Goal: Task Accomplishment & Management: Use online tool/utility

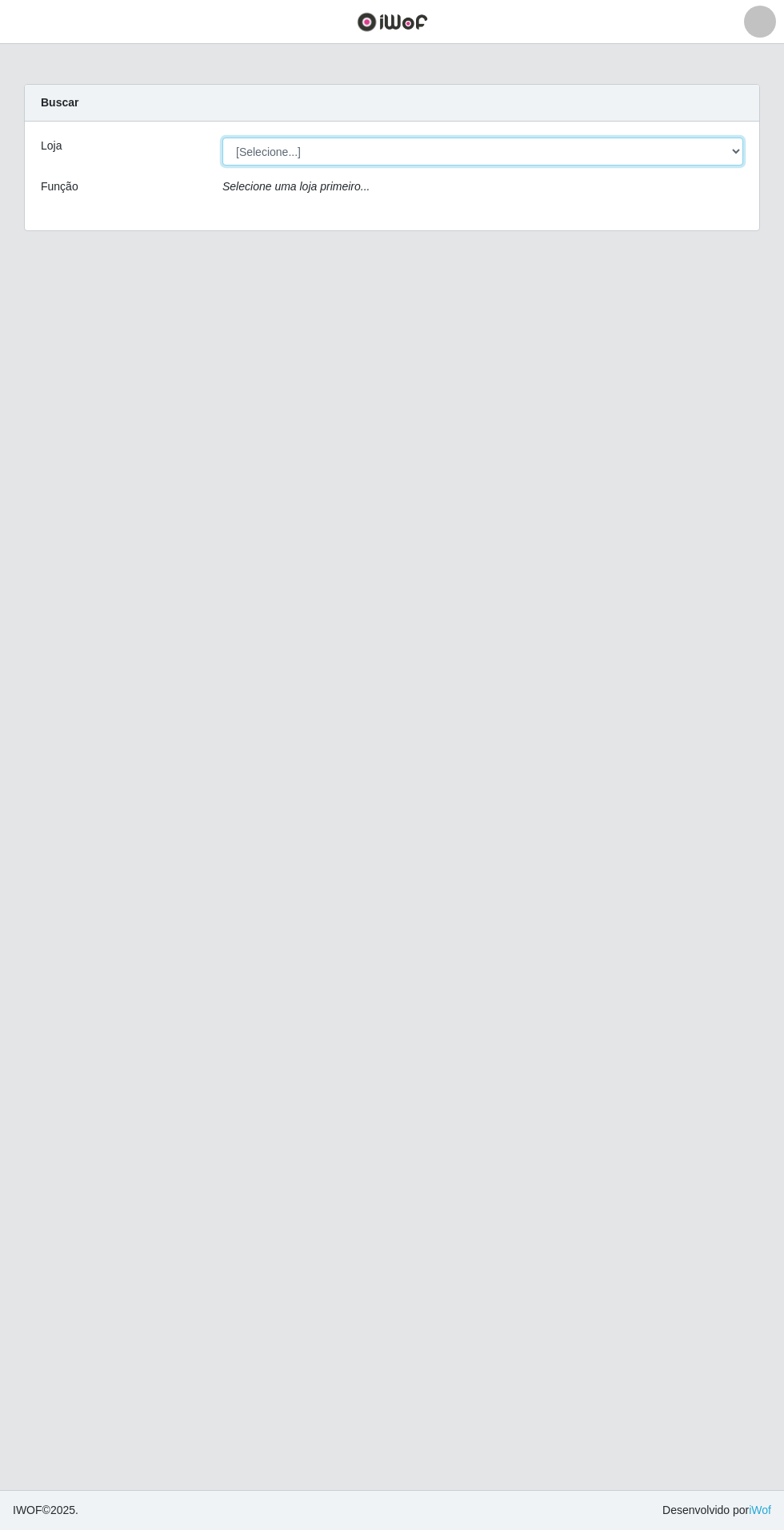
click at [725, 155] on select "[Selecione...] Atacado Vem - Loja 31 [GEOGRAPHIC_DATA]" at bounding box center [482, 151] width 521 height 28
select select "437"
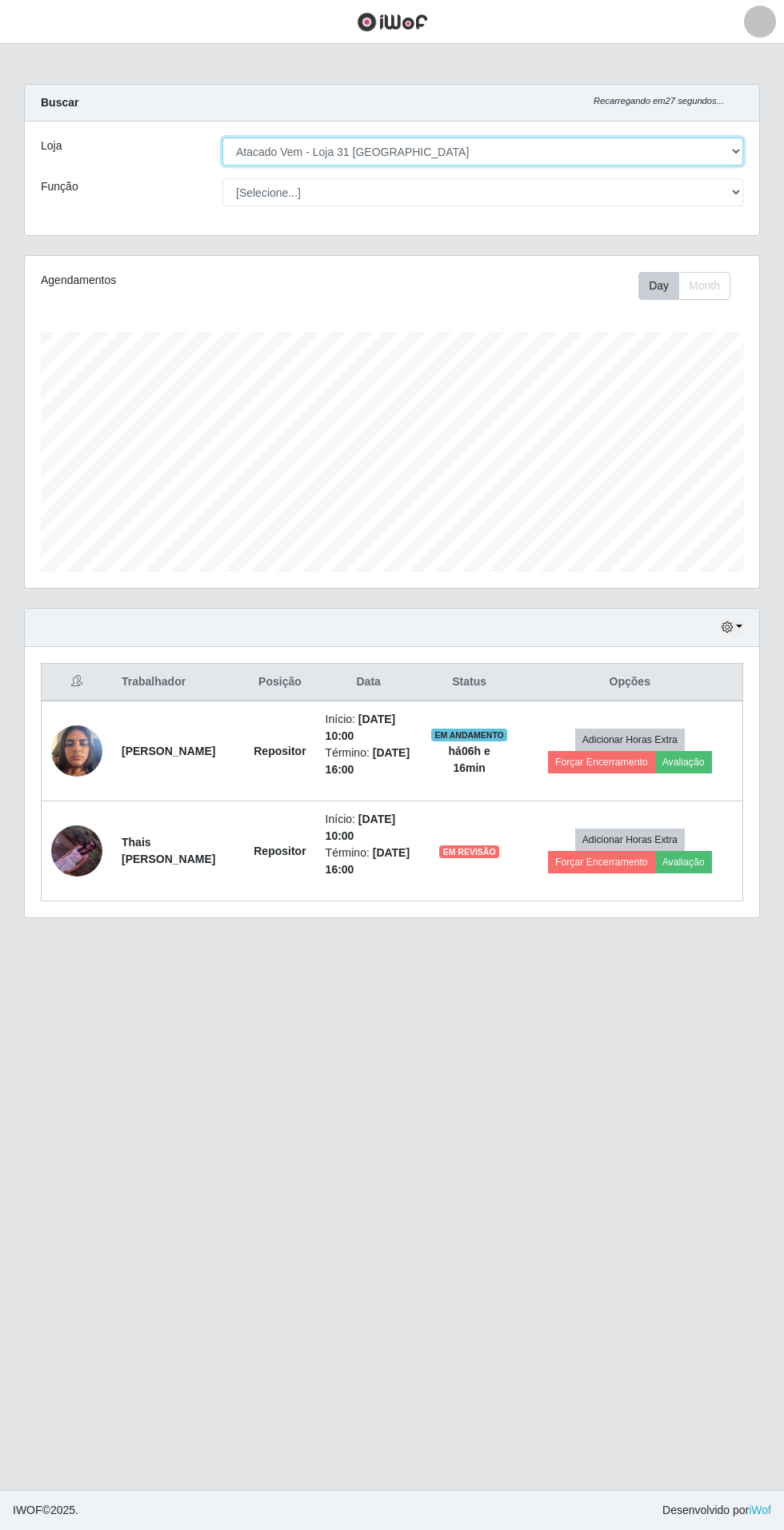
scroll to position [331, 734]
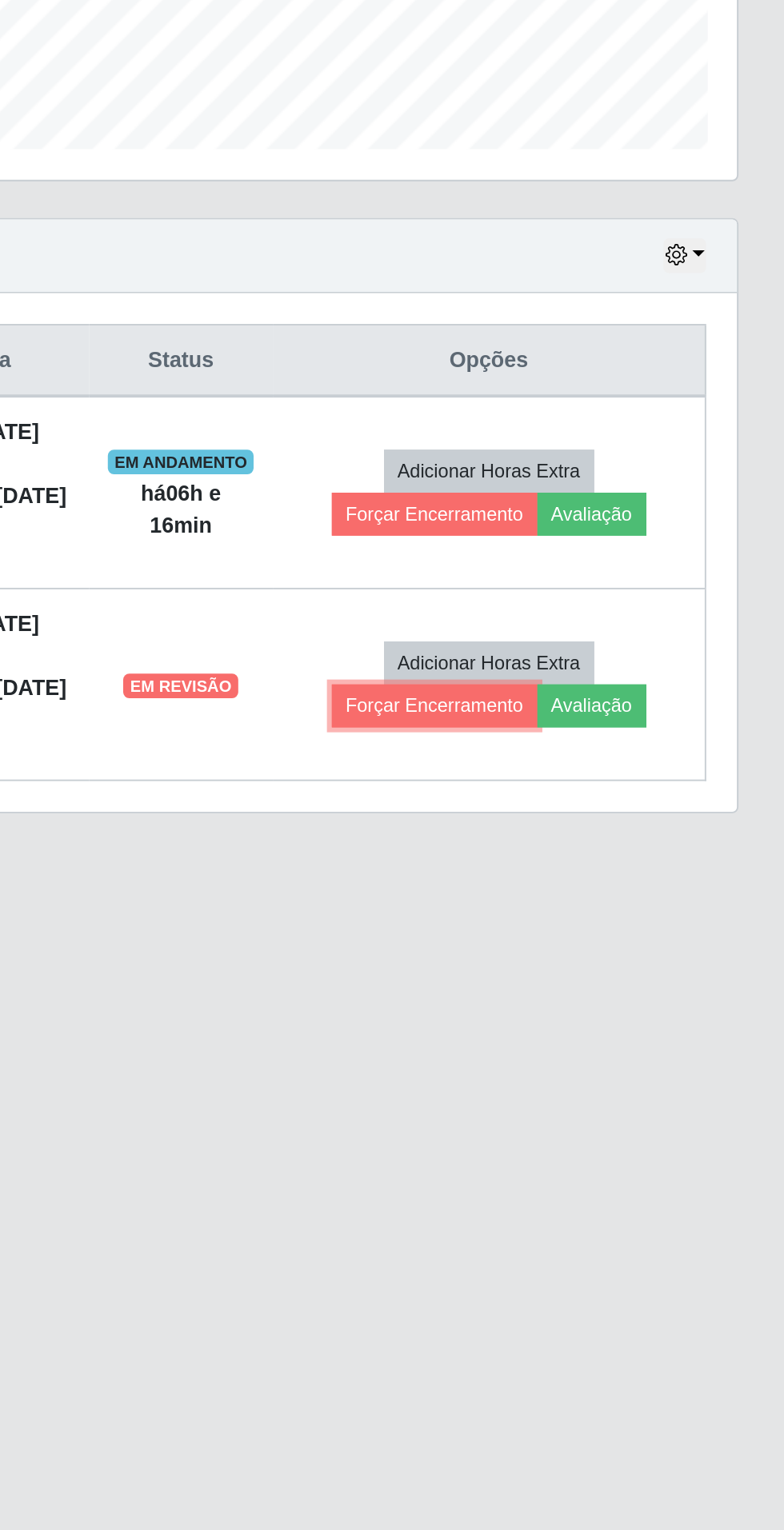
click at [600, 863] on button "Forçar Encerramento" at bounding box center [602, 862] width 107 height 22
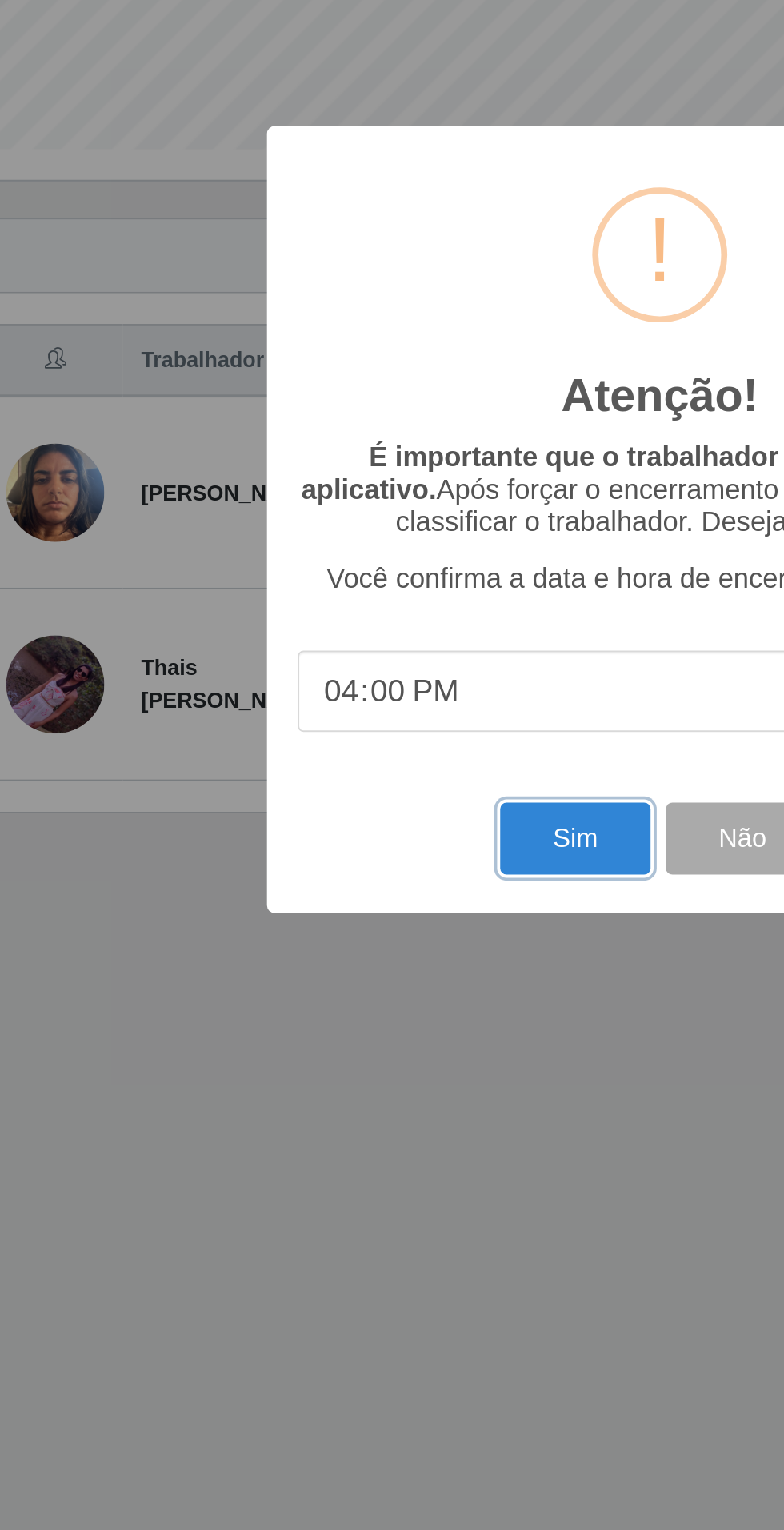
click at [340, 932] on button "Sim" at bounding box center [347, 932] width 78 height 38
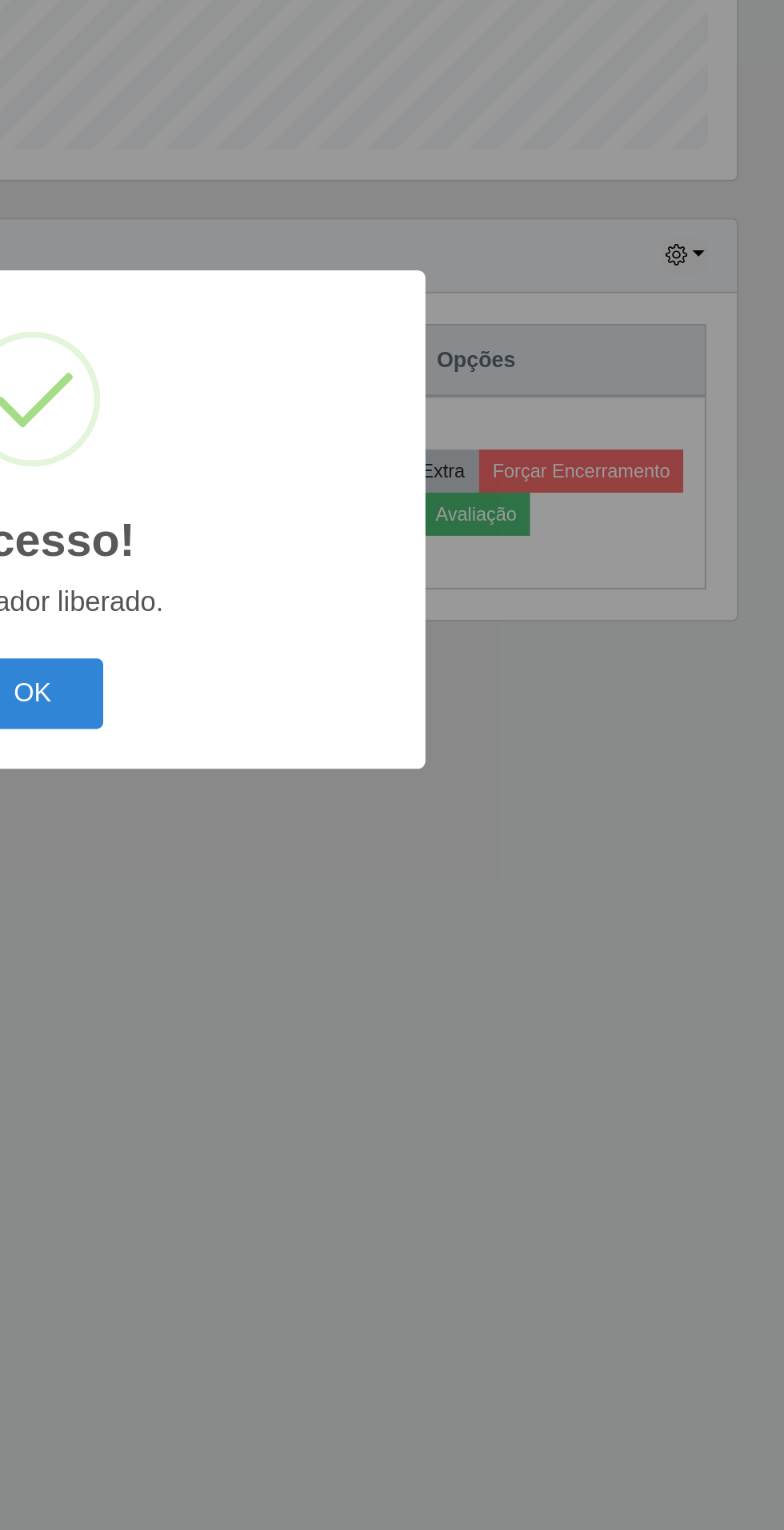
click at [401, 862] on button "OK" at bounding box center [392, 856] width 74 height 38
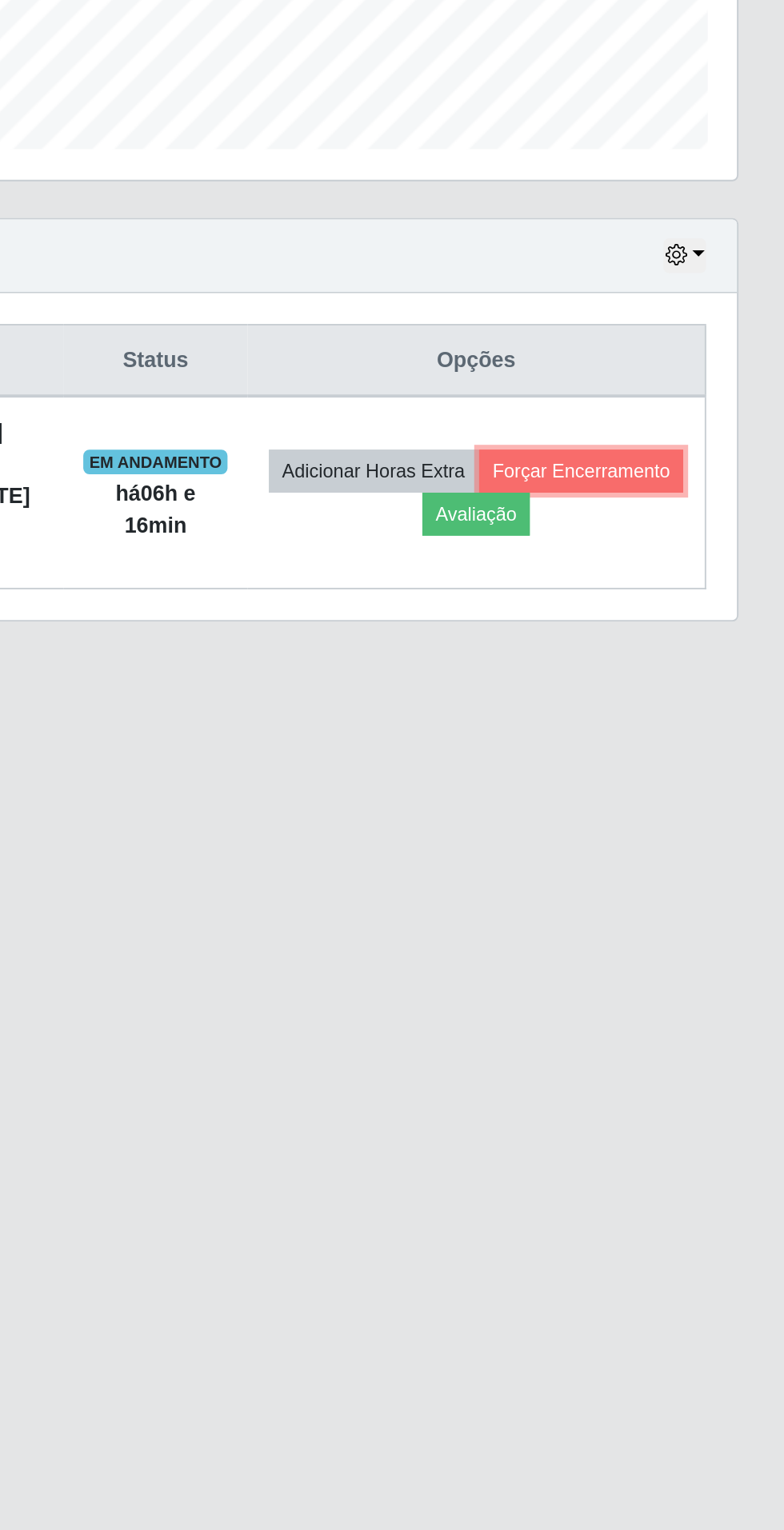
click at [625, 751] on button "Forçar Encerramento" at bounding box center [678, 740] width 107 height 22
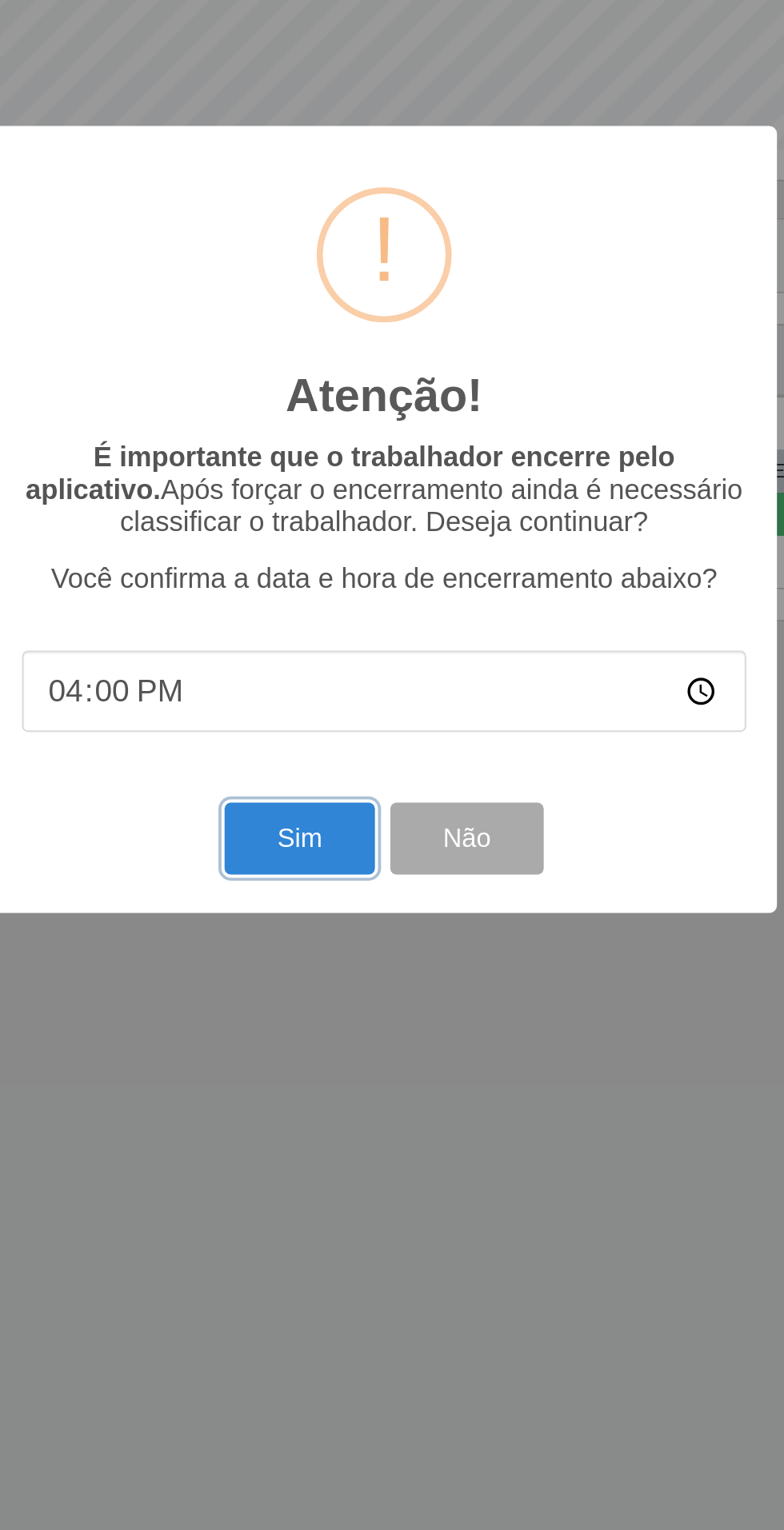
click at [348, 938] on button "Sim" at bounding box center [347, 932] width 78 height 38
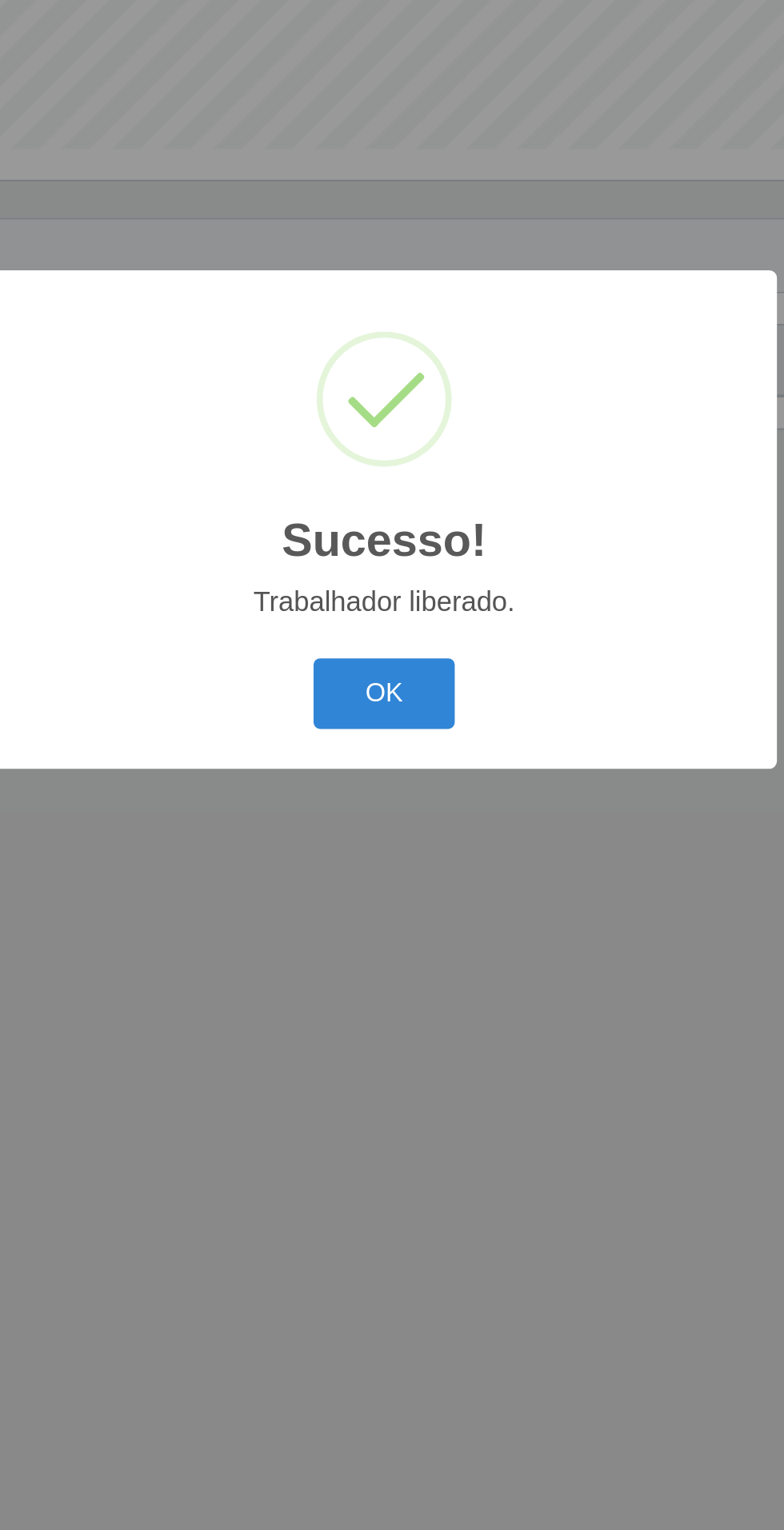
click at [394, 852] on button "OK" at bounding box center [392, 856] width 74 height 38
